Goal: Navigation & Orientation: Find specific page/section

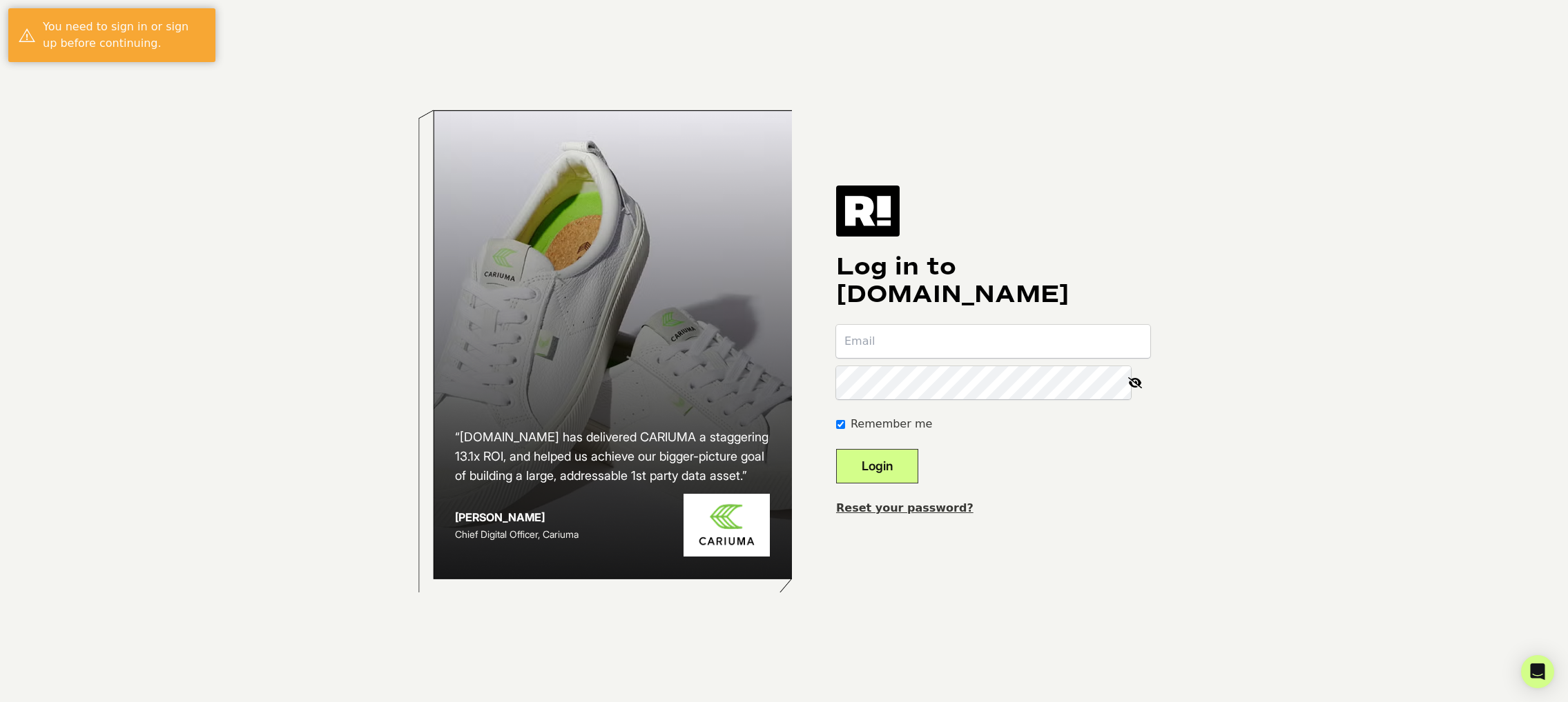
type input "[EMAIL_ADDRESS][DOMAIN_NAME]"
click at [871, 463] on button "Login" at bounding box center [877, 466] width 82 height 34
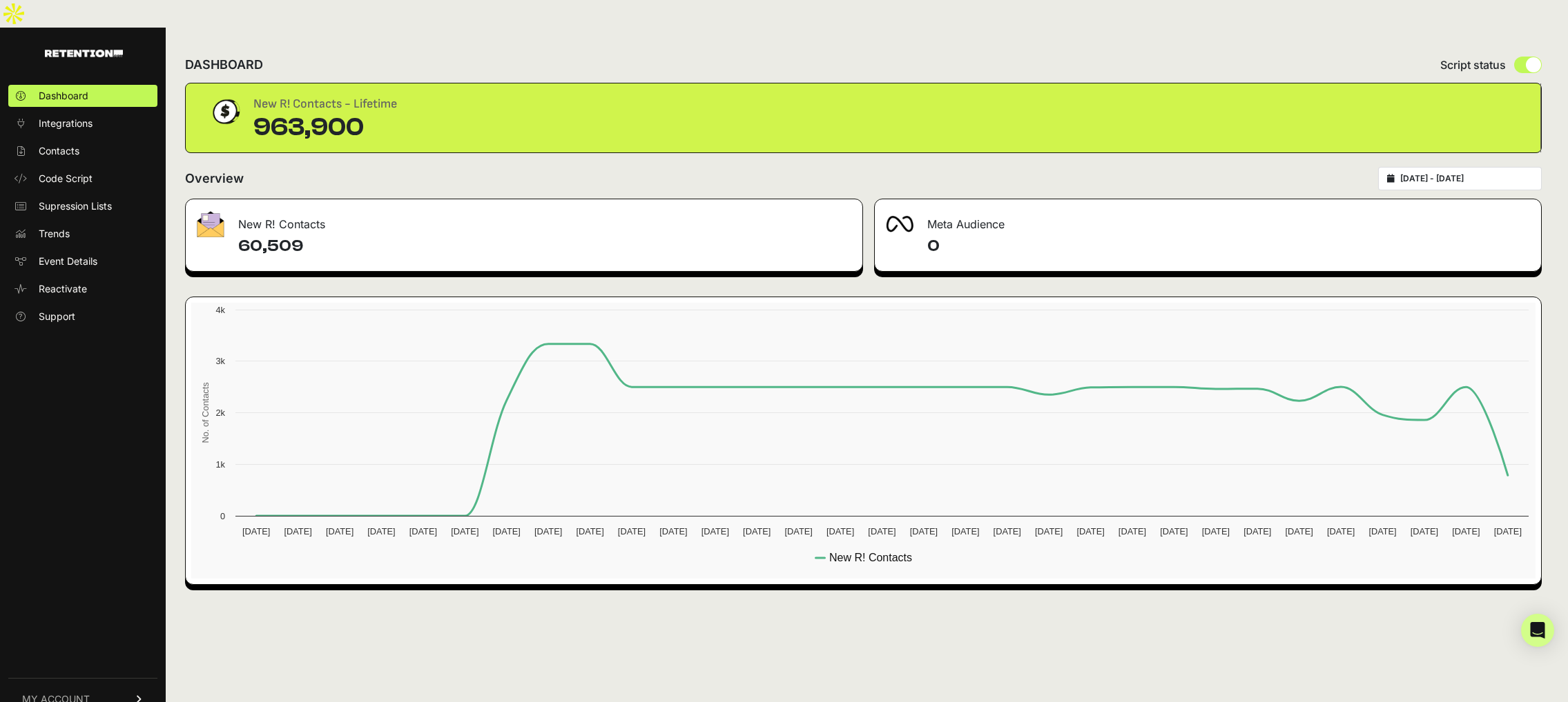
drag, startPoint x: 239, startPoint y: 220, endPoint x: 308, endPoint y: 214, distance: 69.3
click at [308, 235] on h4 "60,509" at bounding box center [544, 246] width 613 height 22
click at [72, 144] on span "Contacts" at bounding box center [59, 151] width 41 height 14
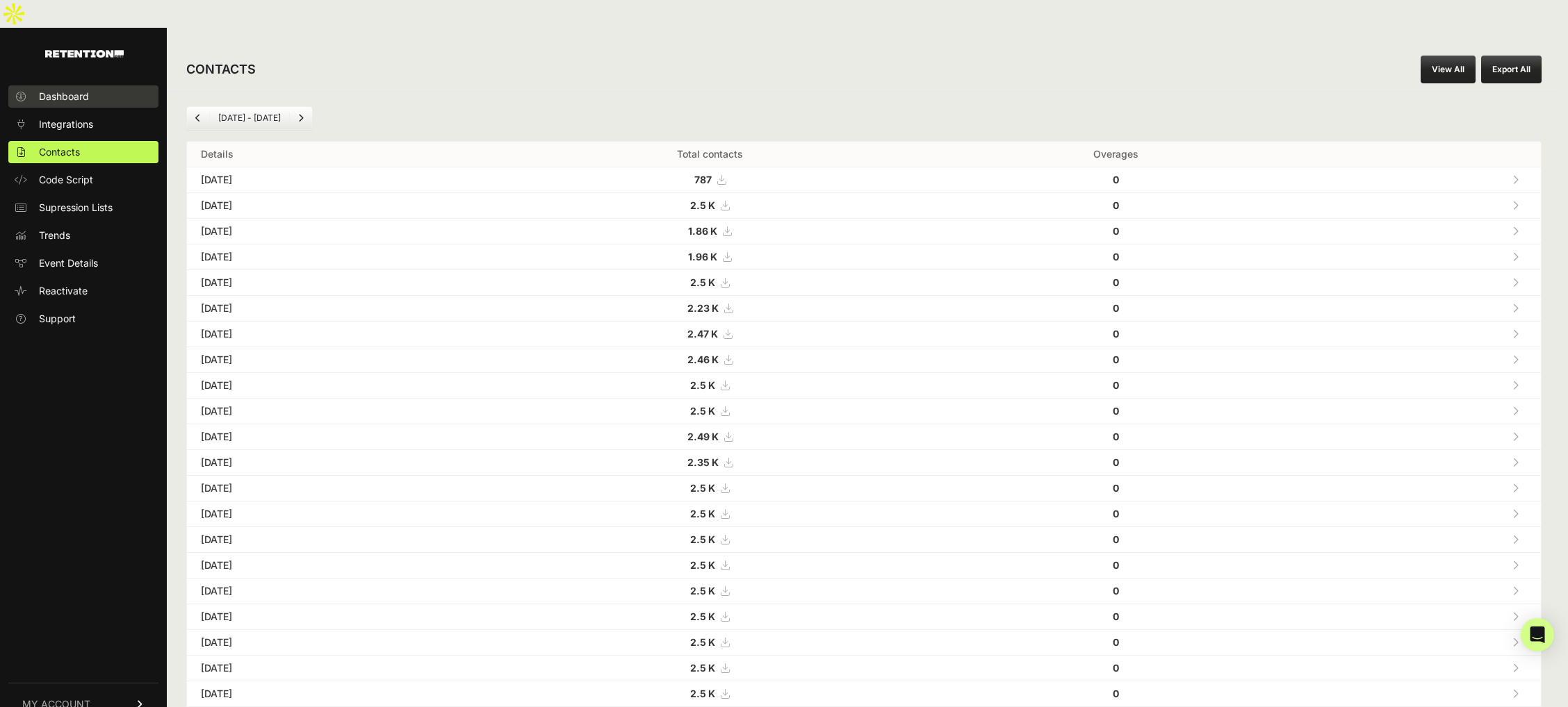
click at [71, 85] on link "Dashboard" at bounding box center [83, 96] width 151 height 22
